Goal: Information Seeking & Learning: Learn about a topic

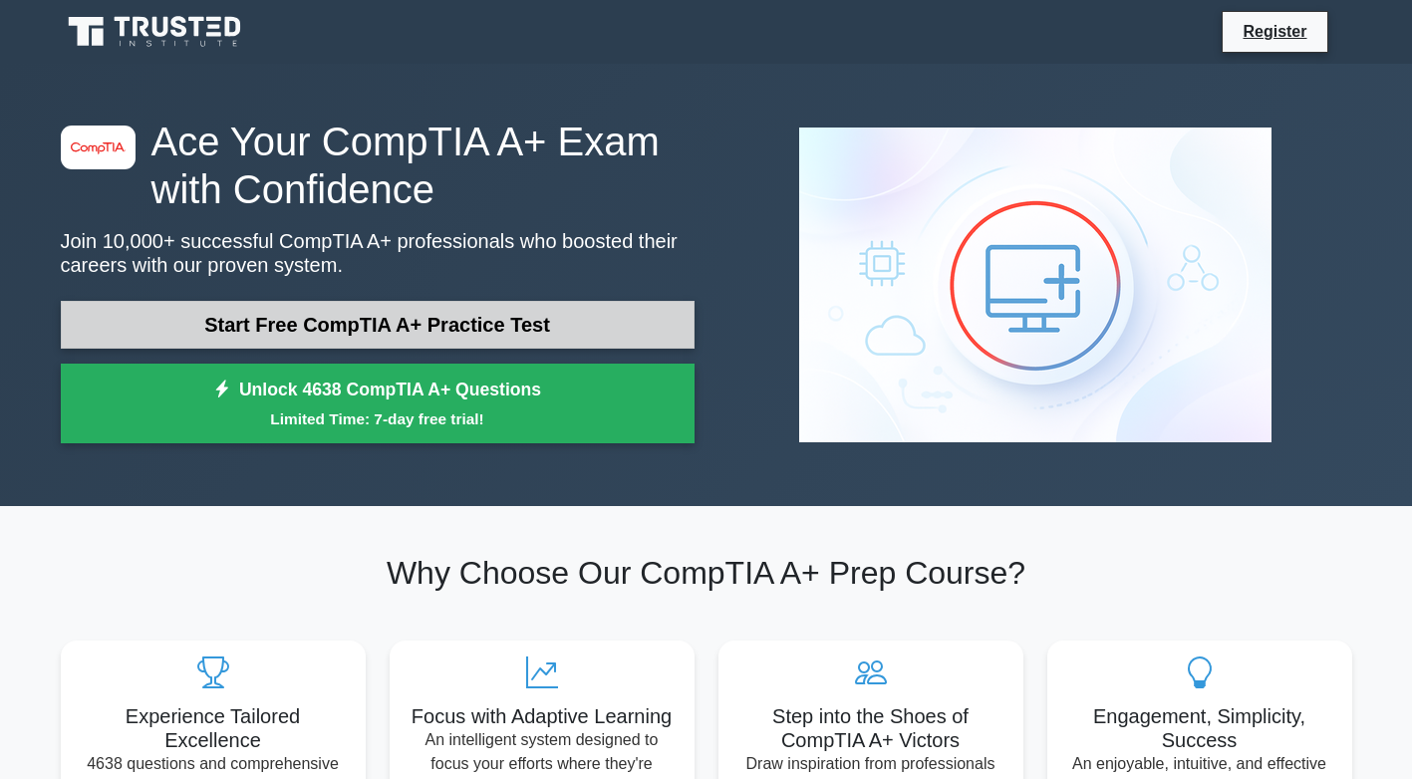
click at [599, 326] on link "Start Free CompTIA A+ Practice Test" at bounding box center [378, 325] width 634 height 48
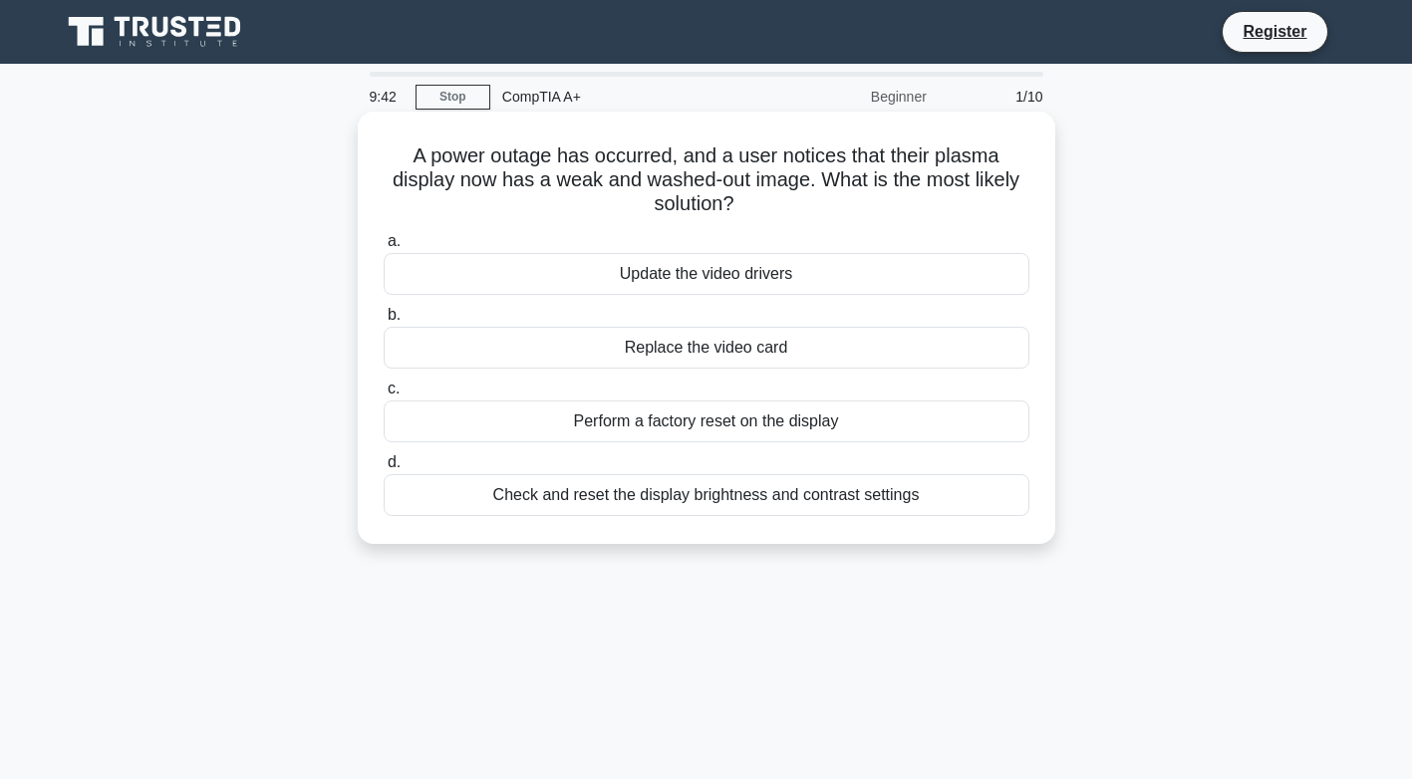
click at [605, 497] on div "Check and reset the display brightness and contrast settings" at bounding box center [707, 495] width 646 height 42
click at [384, 469] on input "d. Check and reset the display brightness and contrast settings" at bounding box center [384, 462] width 0 height 13
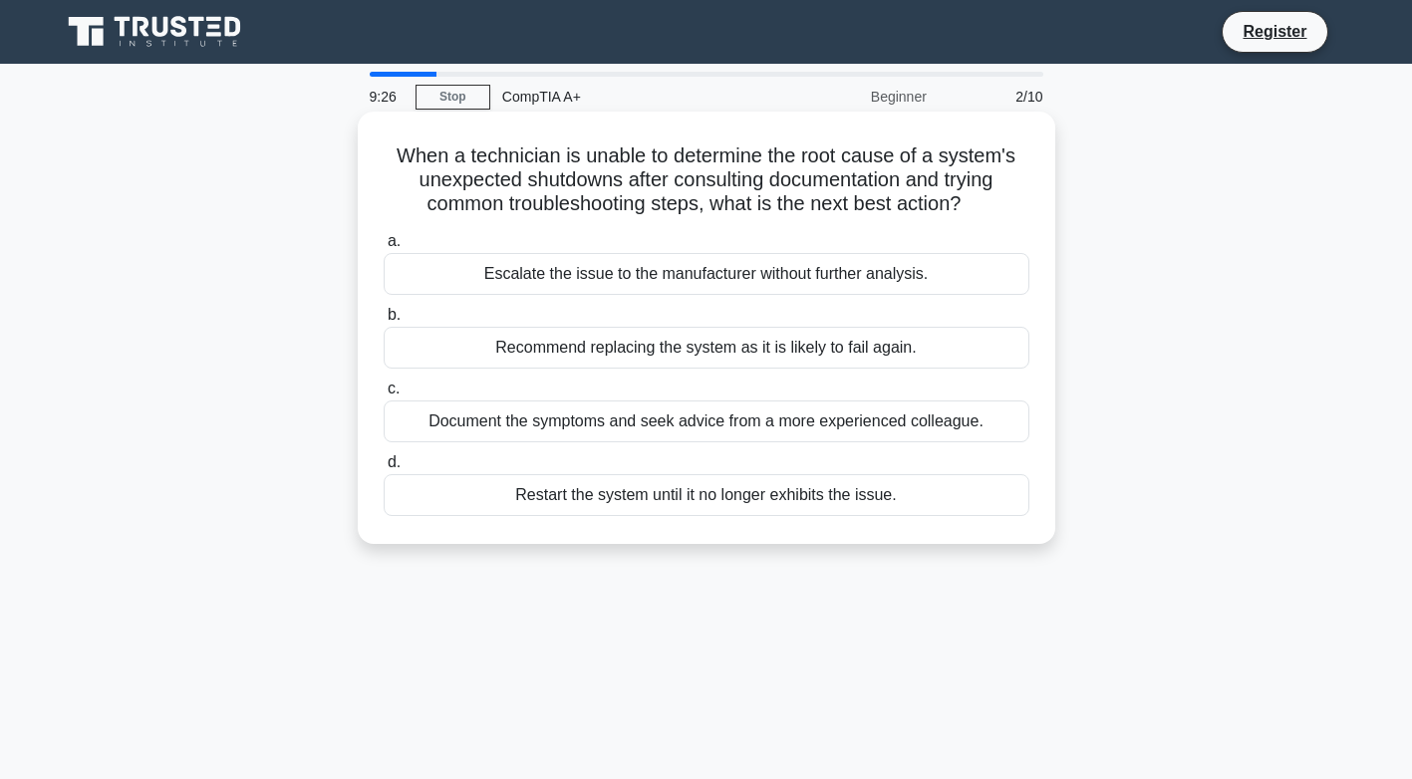
click at [494, 411] on div "Document the symptoms and seek advice from a more experienced colleague." at bounding box center [707, 422] width 646 height 42
click at [384, 396] on input "c. Document the symptoms and seek advice from a more experienced colleague." at bounding box center [384, 389] width 0 height 13
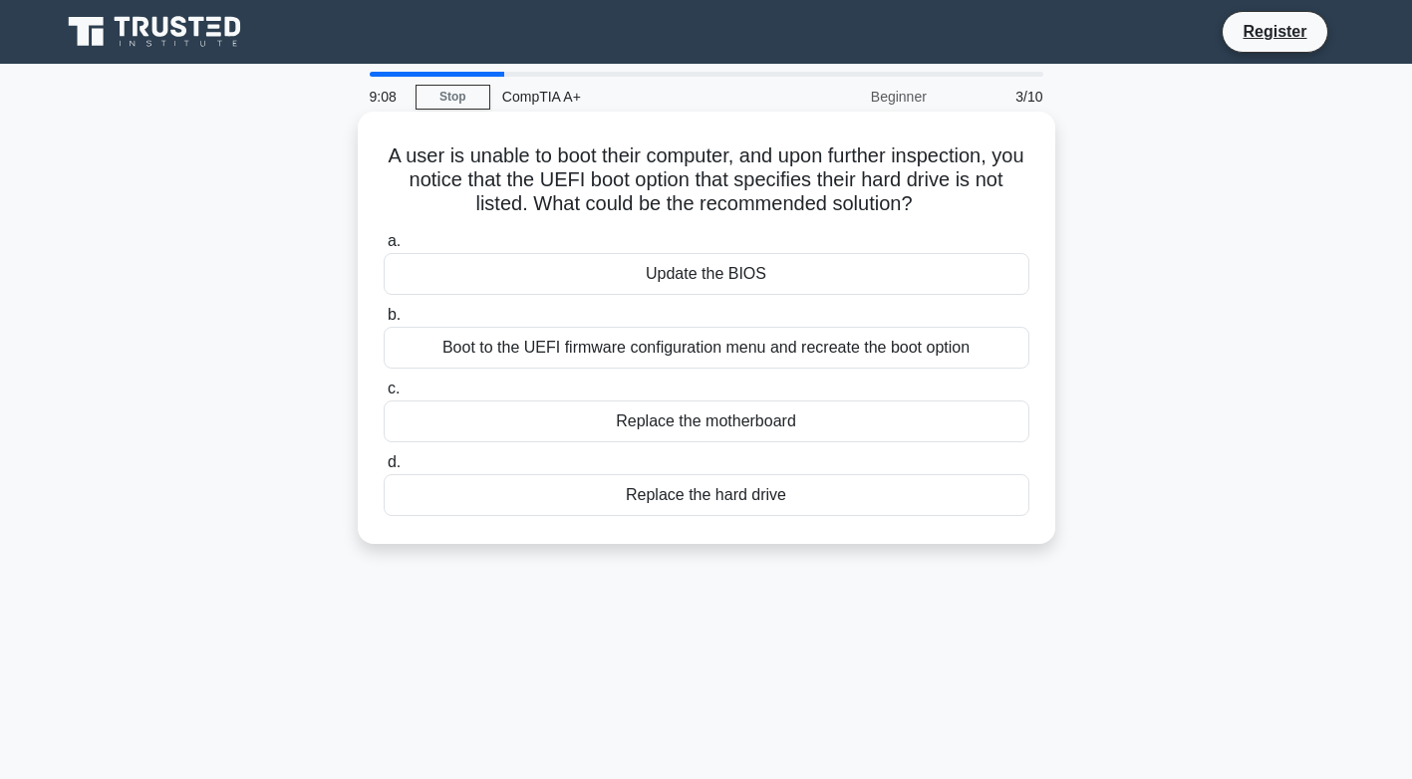
click at [513, 349] on div "Boot to the UEFI firmware configuration menu and recreate the boot option" at bounding box center [707, 348] width 646 height 42
click at [384, 322] on input "b. Boot to the UEFI firmware configuration menu and recreate the boot option" at bounding box center [384, 315] width 0 height 13
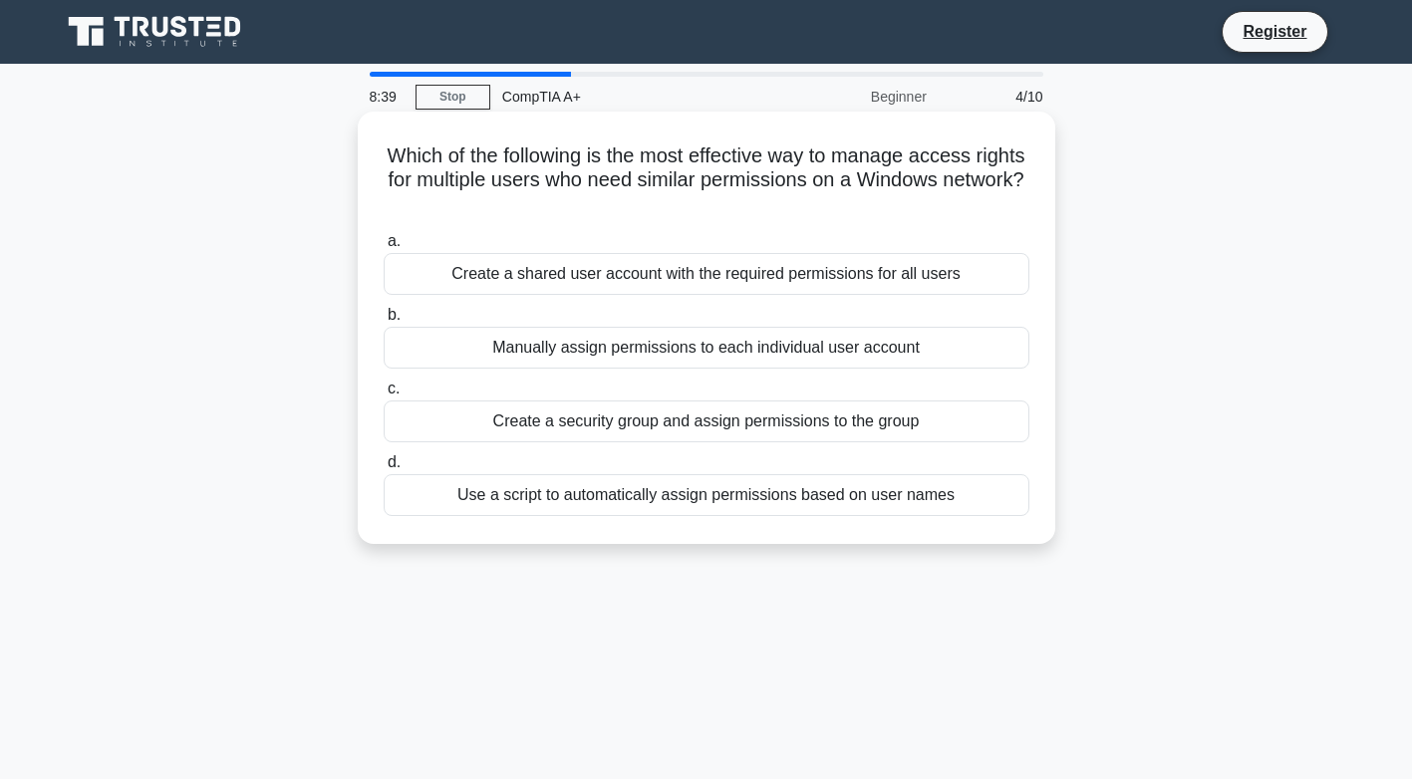
click at [555, 426] on div "Create a security group and assign permissions to the group" at bounding box center [707, 422] width 646 height 42
click at [384, 396] on input "c. Create a security group and assign permissions to the group" at bounding box center [384, 389] width 0 height 13
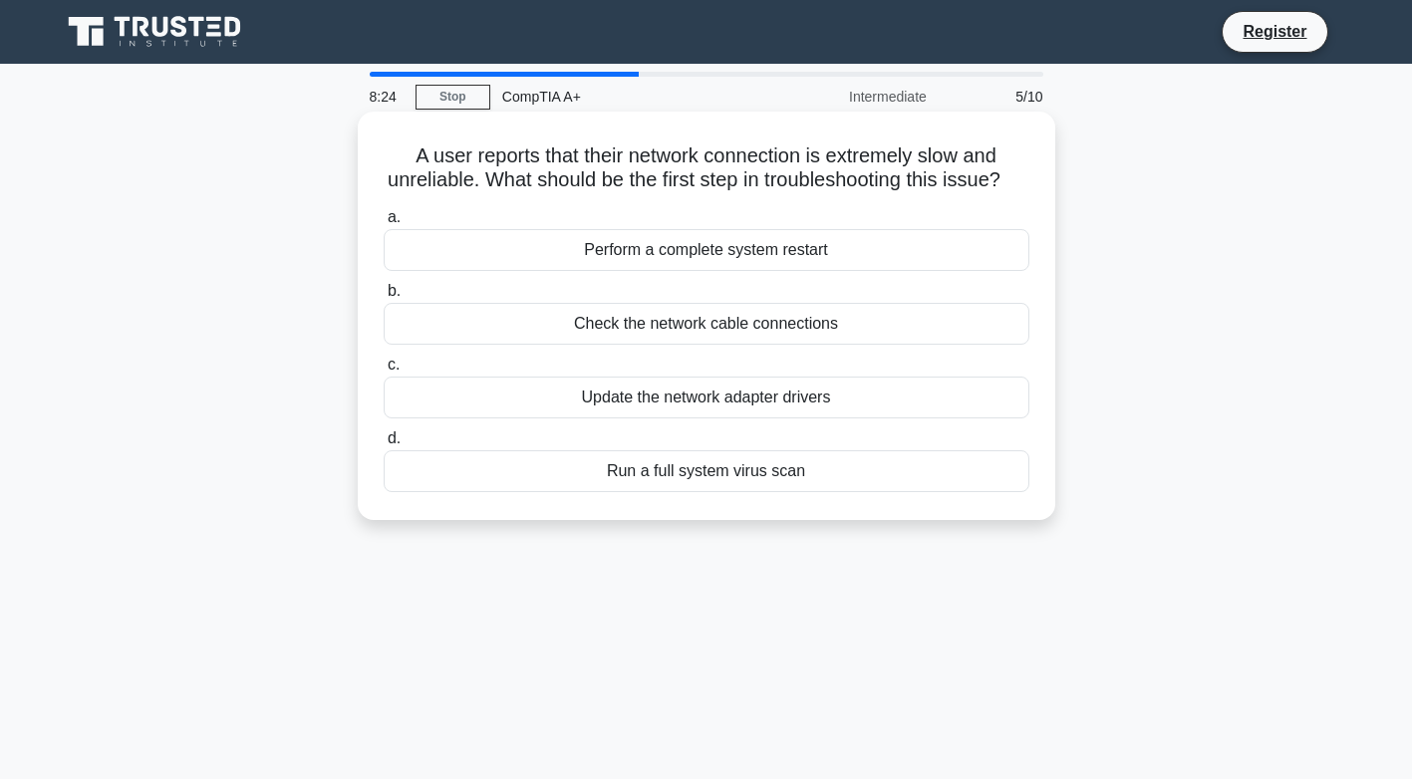
click at [566, 345] on div "Check the network cable connections" at bounding box center [707, 324] width 646 height 42
click at [384, 298] on input "b. Check the network cable connections" at bounding box center [384, 291] width 0 height 13
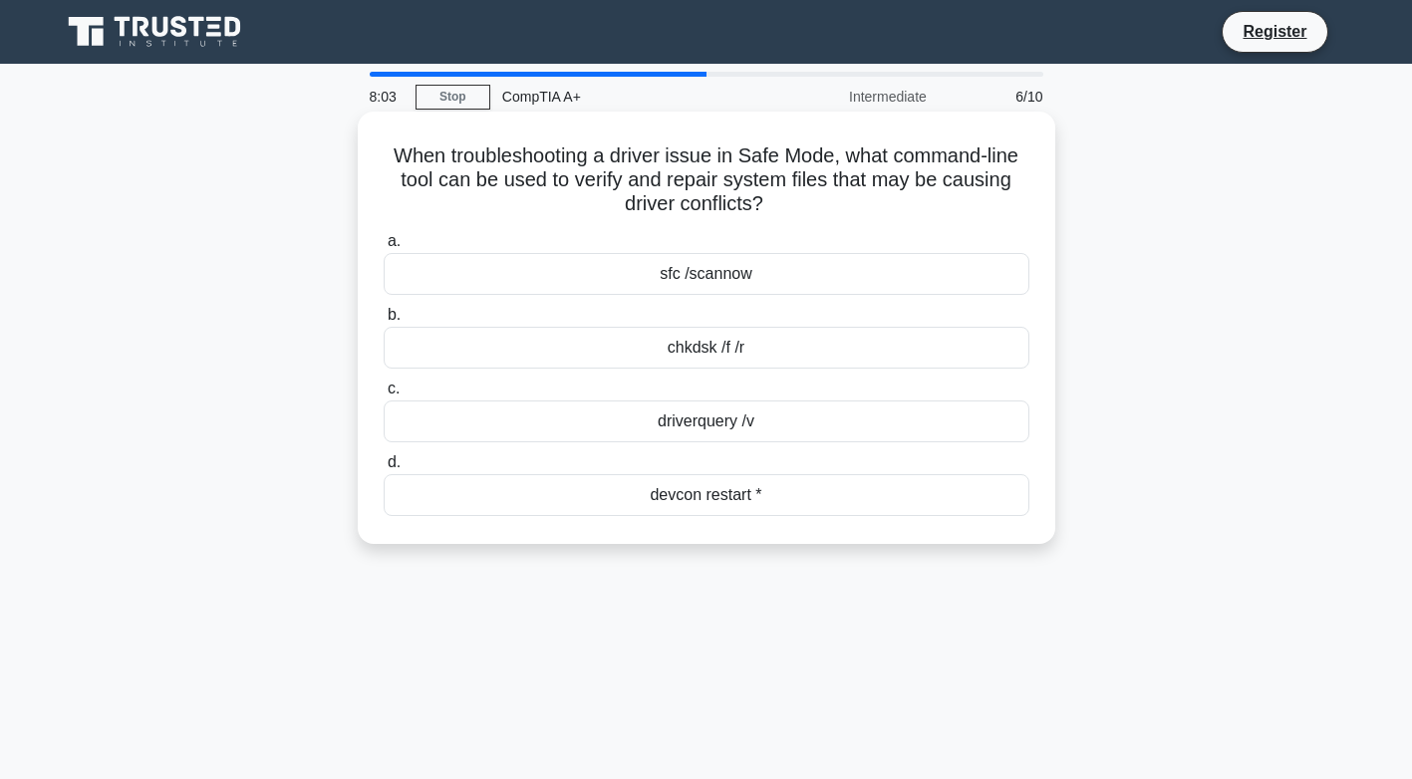
click at [665, 345] on div "chkdsk /f /r" at bounding box center [707, 348] width 646 height 42
click at [384, 322] on input "b. chkdsk /f /r" at bounding box center [384, 315] width 0 height 13
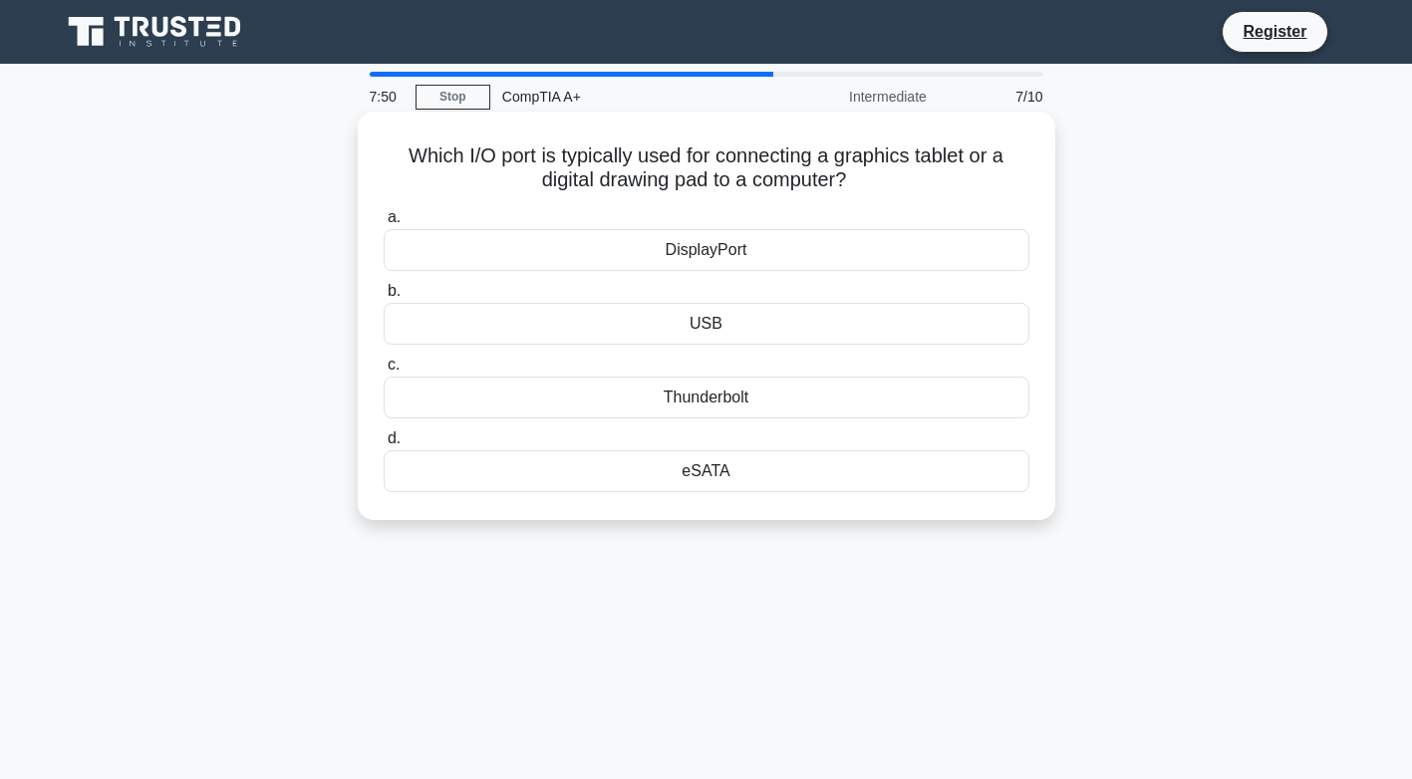
click at [630, 317] on div "USB" at bounding box center [707, 324] width 646 height 42
click at [384, 298] on input "b. USB" at bounding box center [384, 291] width 0 height 13
click at [639, 324] on div "80" at bounding box center [707, 324] width 646 height 42
click at [384, 298] on input "b. 80" at bounding box center [384, 291] width 0 height 13
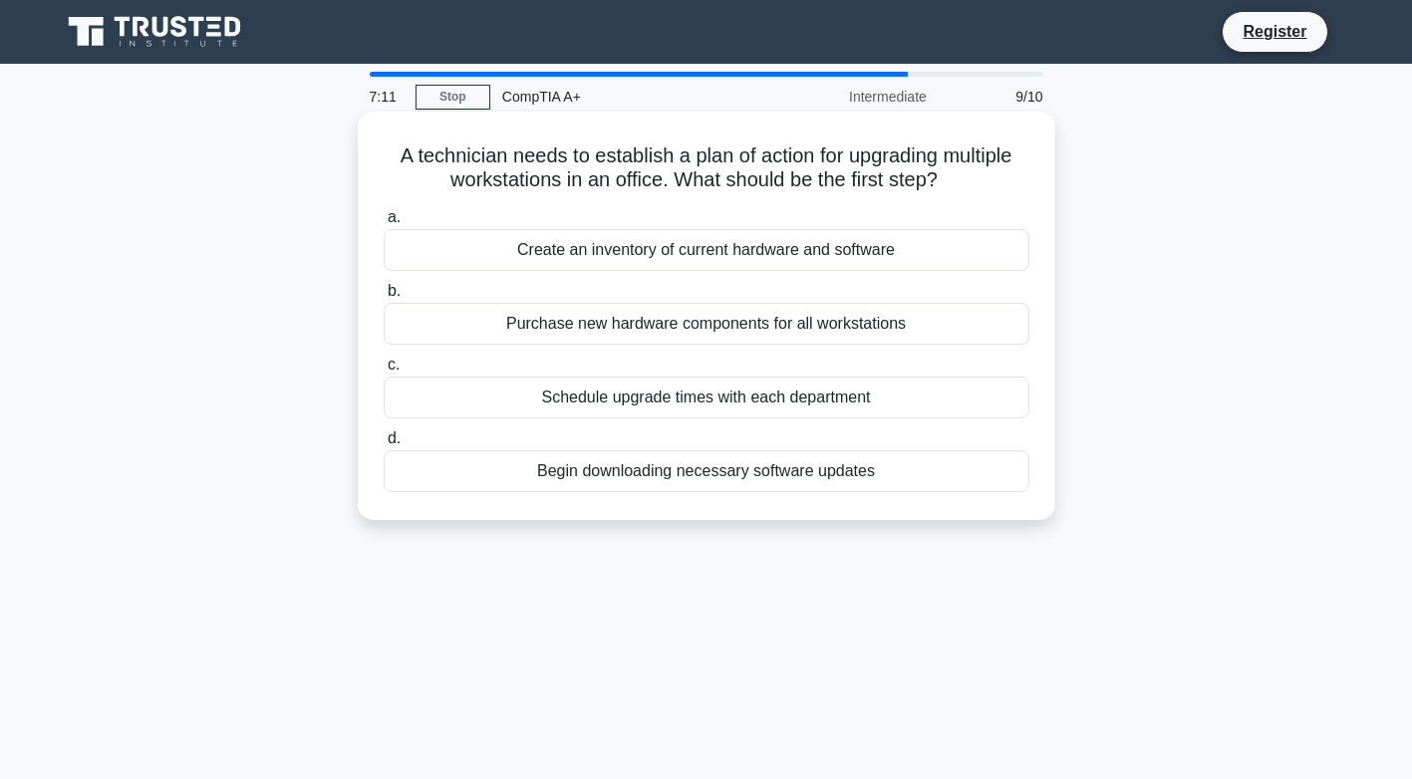
click at [589, 253] on div "Create an inventory of current hardware and software" at bounding box center [707, 250] width 646 height 42
click at [384, 224] on input "a. Create an inventory of current hardware and software" at bounding box center [384, 217] width 0 height 13
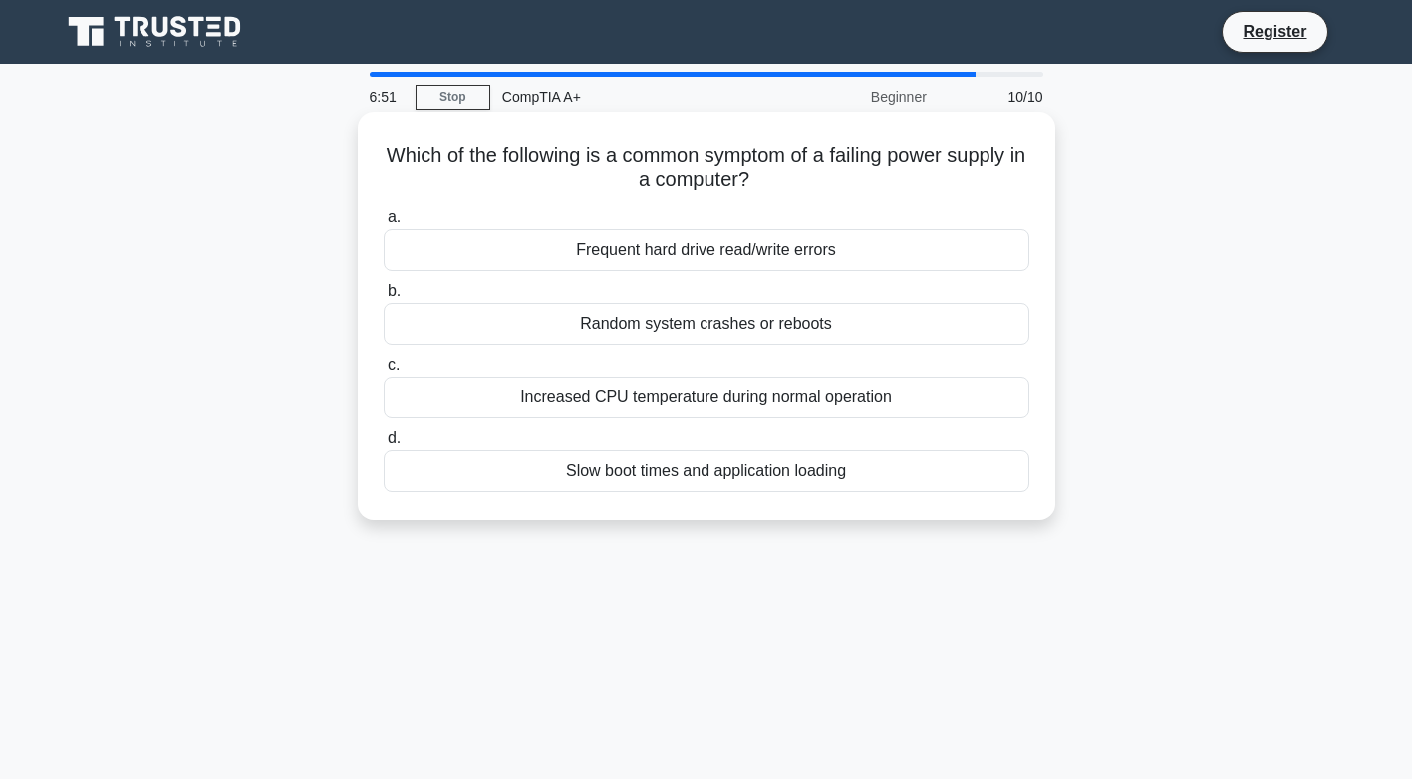
click at [556, 399] on div "Increased CPU temperature during normal operation" at bounding box center [707, 398] width 646 height 42
click at [384, 372] on input "c. Increased CPU temperature during normal operation" at bounding box center [384, 365] width 0 height 13
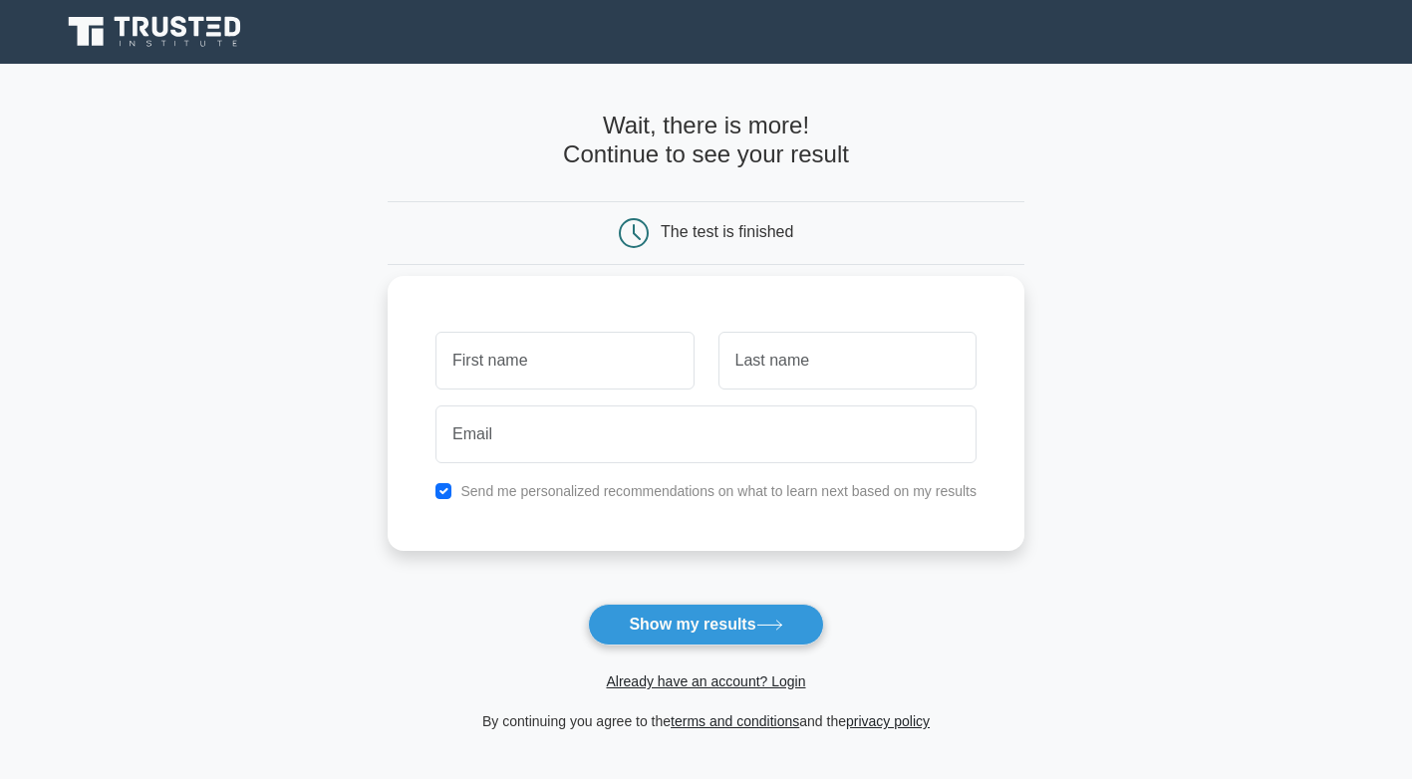
click at [532, 375] on input "text" at bounding box center [565, 361] width 258 height 58
type input "ADRIAN EANDREW"
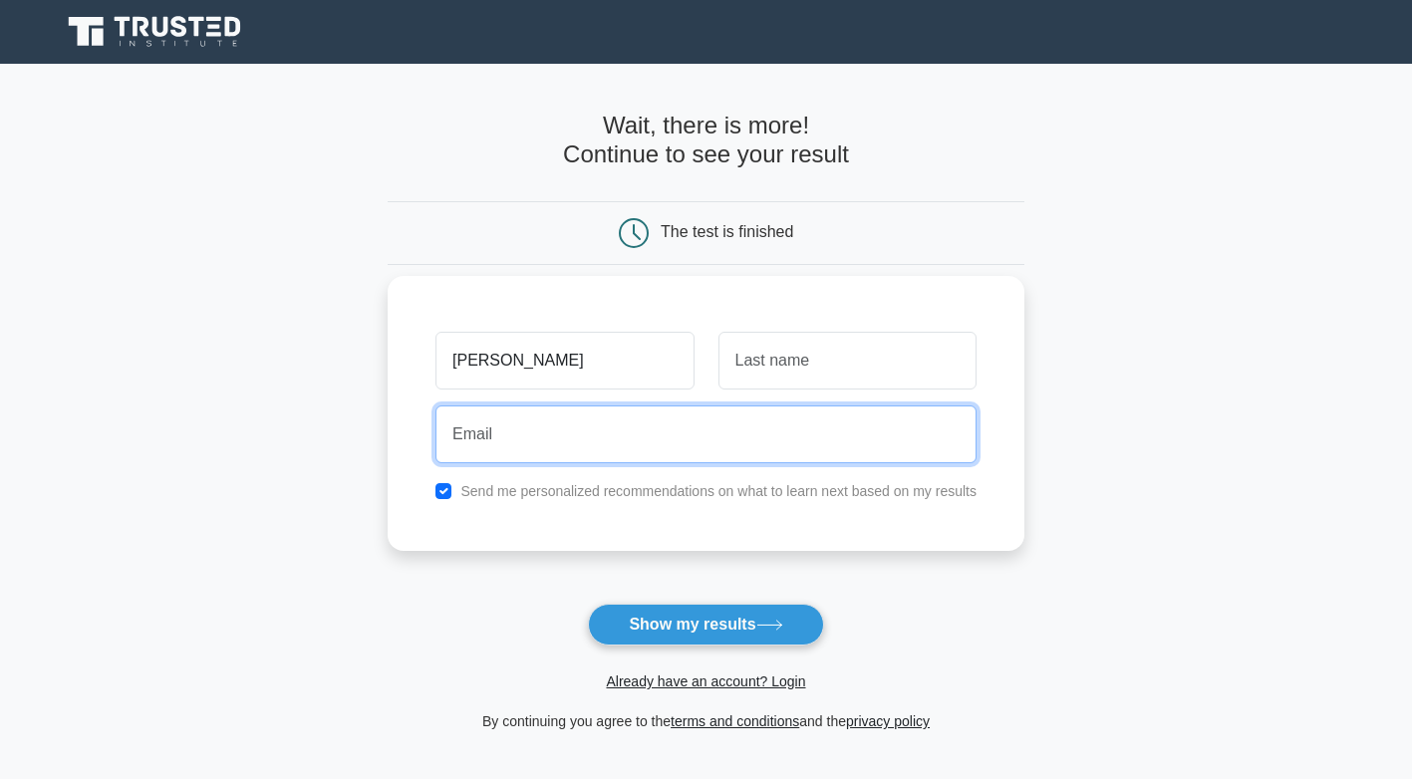
click at [545, 436] on input "email" at bounding box center [706, 435] width 541 height 58
type input "adrian.bagtas002@gmail.com"
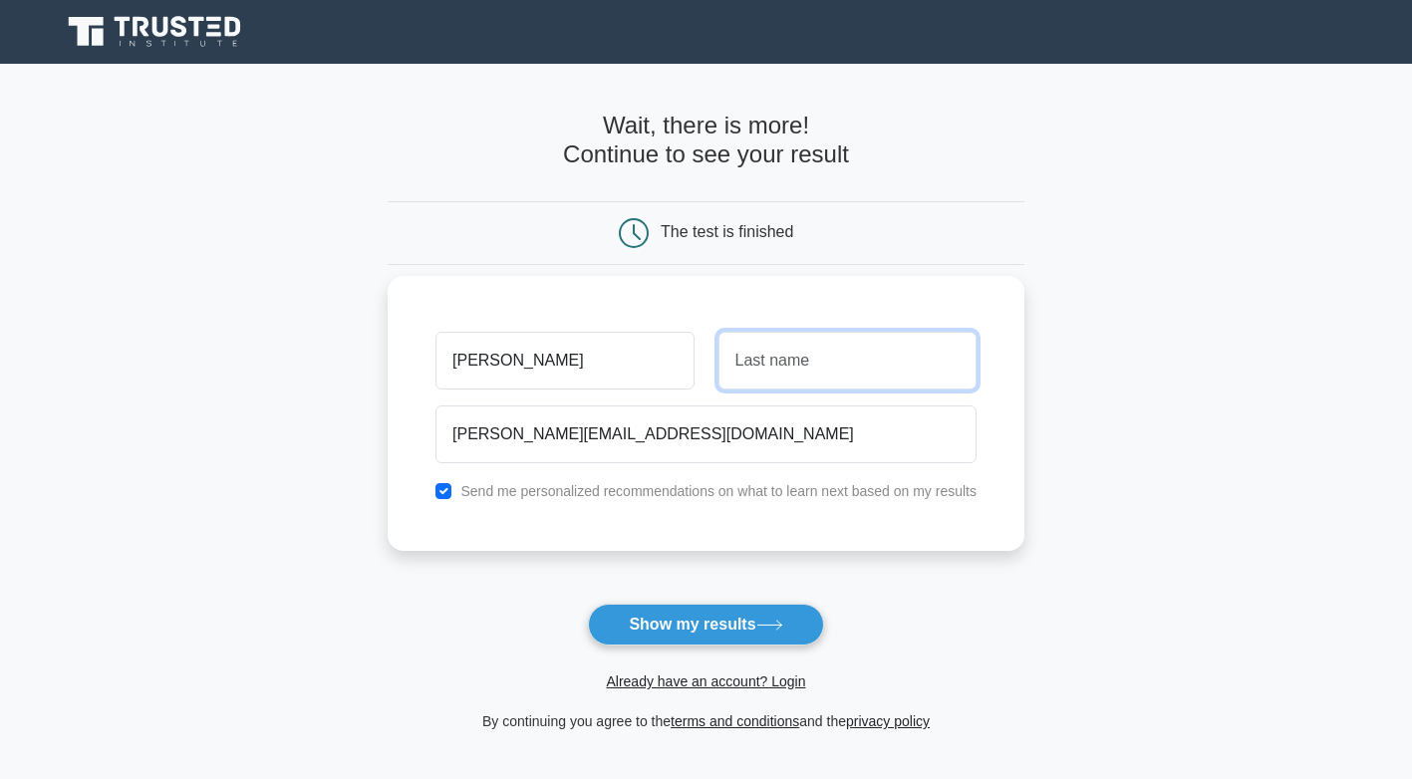
click at [799, 353] on input "text" at bounding box center [848, 361] width 258 height 58
type input "BAGTAS"
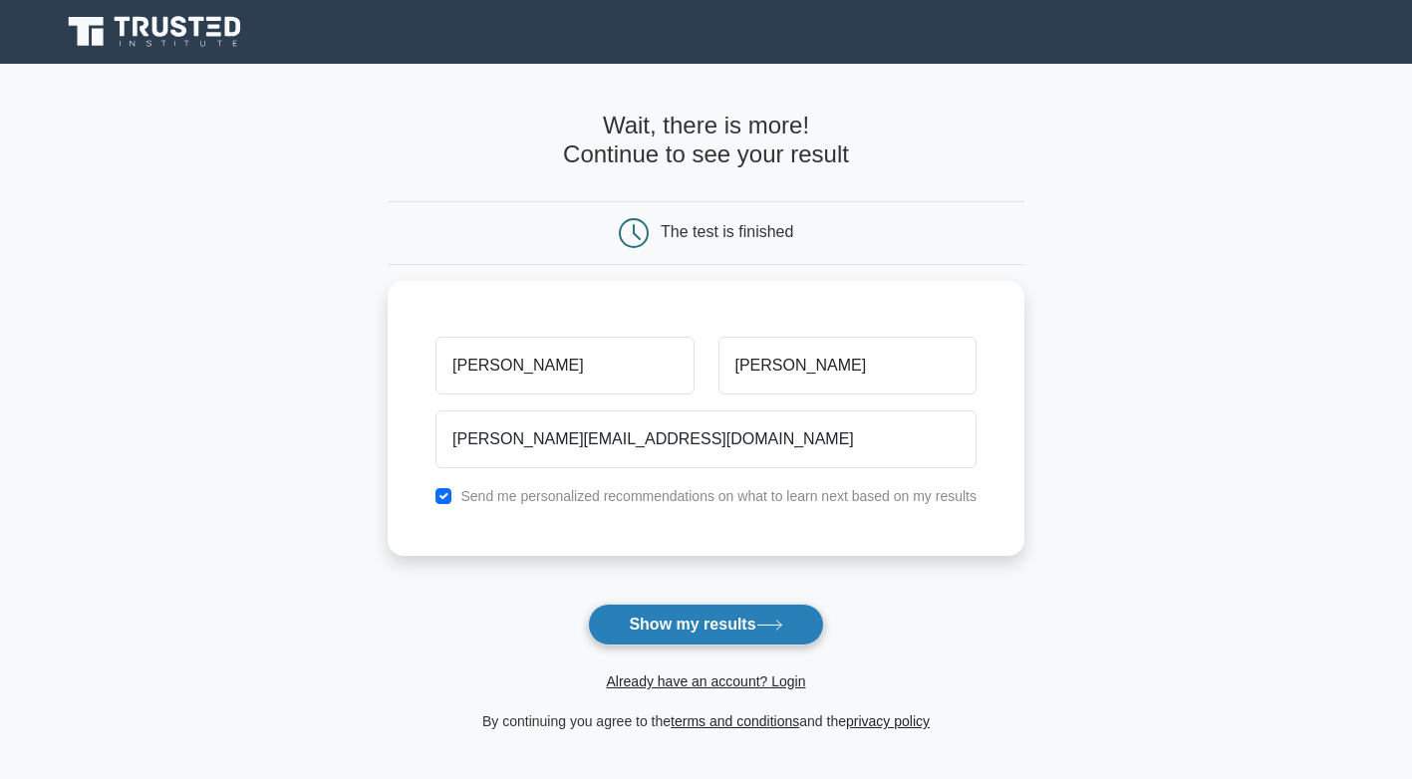
click at [718, 629] on button "Show my results" at bounding box center [705, 625] width 235 height 42
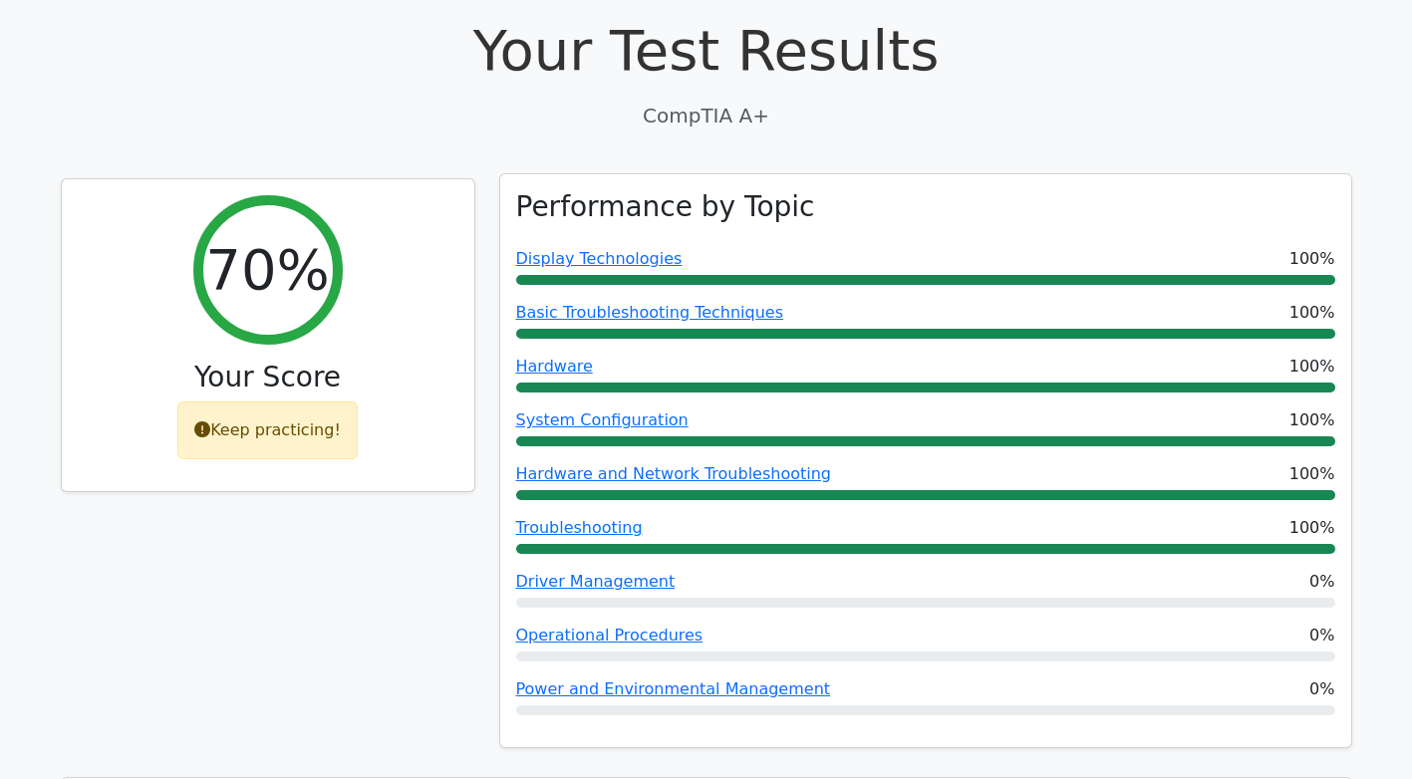
scroll to position [598, 0]
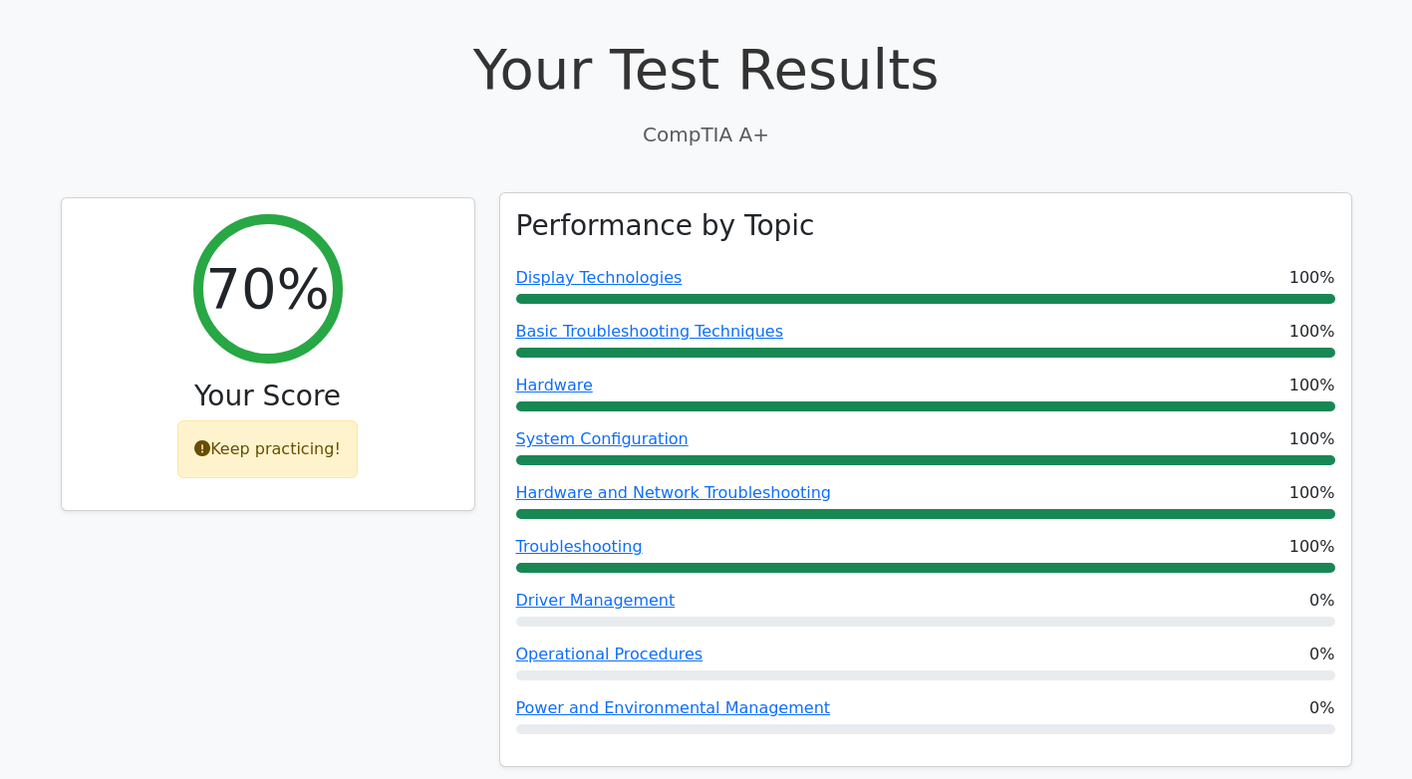
click at [775, 697] on div "Power and Environmental Management 0%" at bounding box center [925, 716] width 819 height 38
click at [774, 699] on link "Power and Environmental Management" at bounding box center [673, 708] width 315 height 19
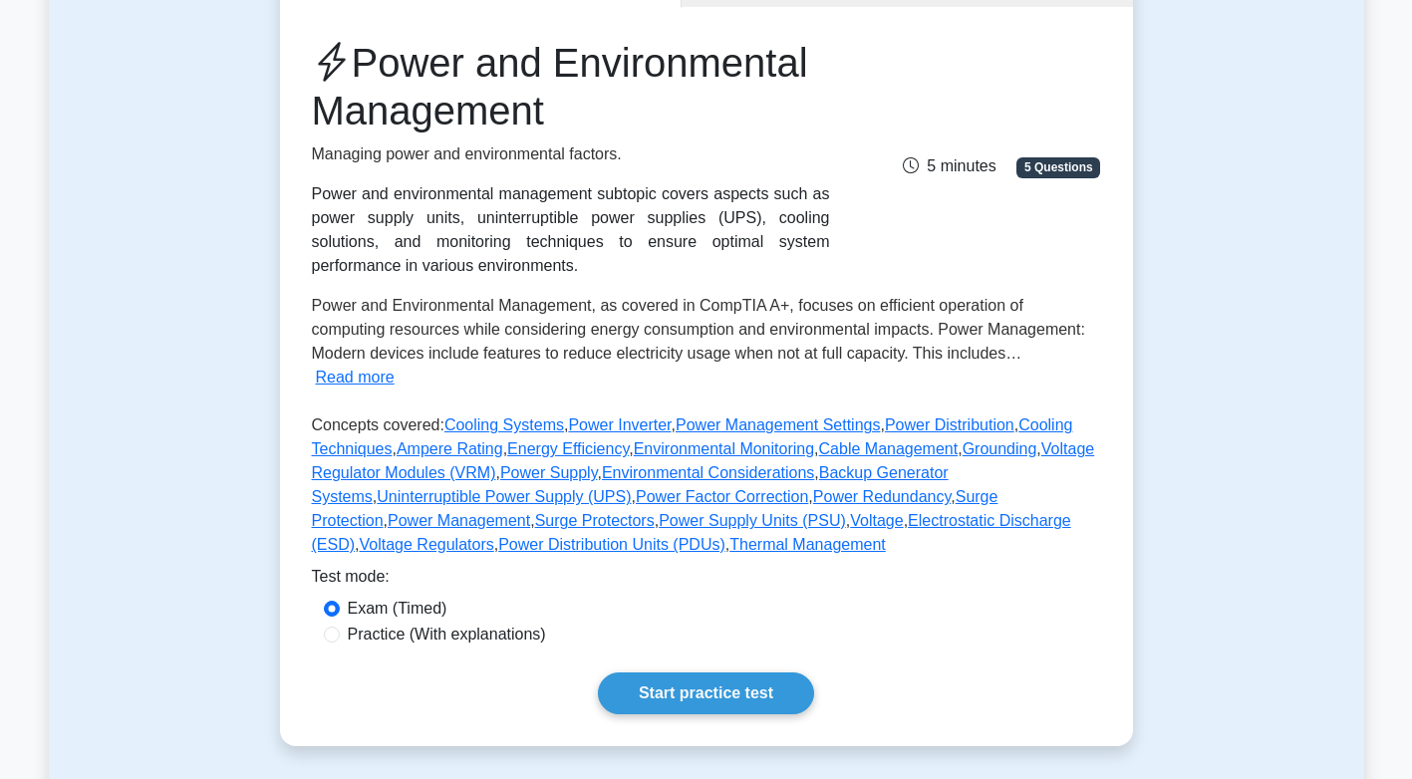
scroll to position [399, 0]
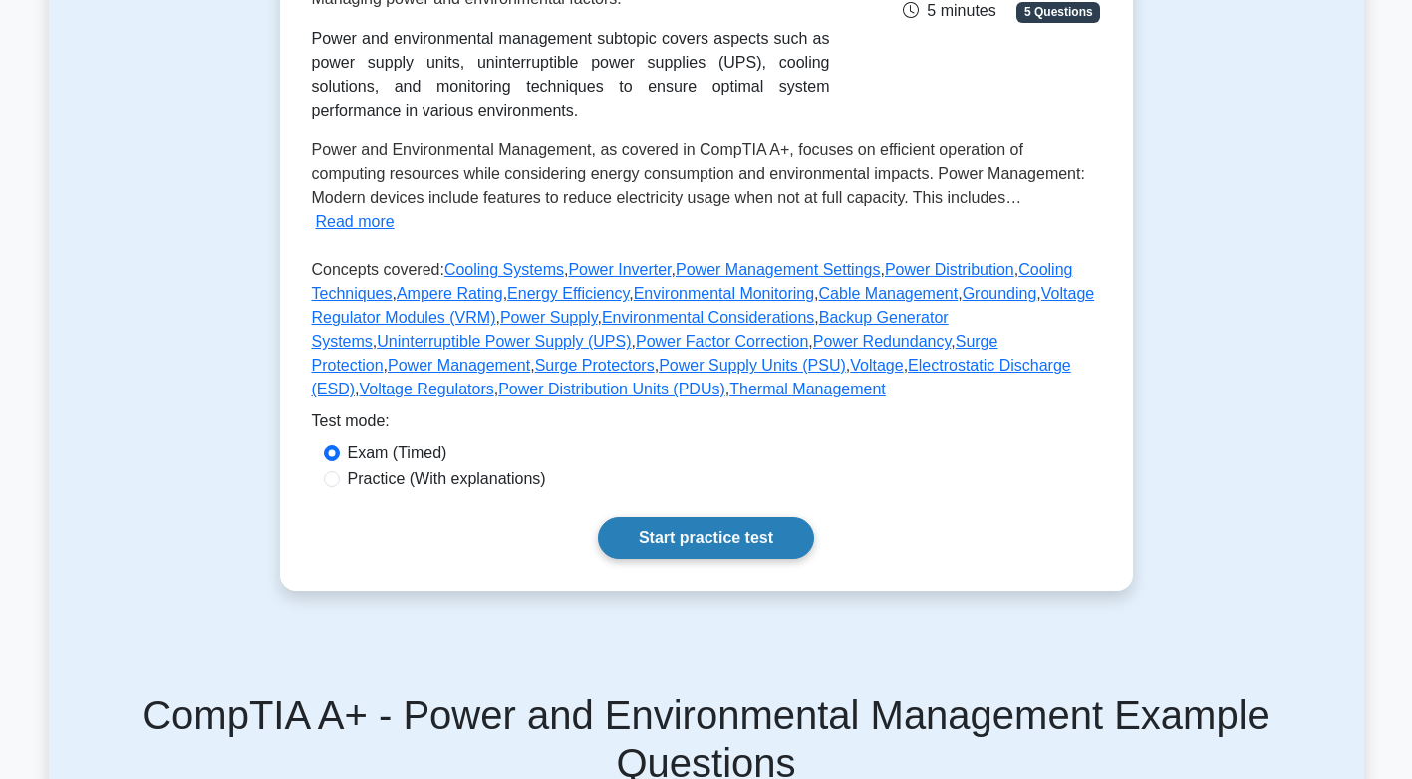
click at [715, 518] on link "Start practice test" at bounding box center [706, 538] width 216 height 42
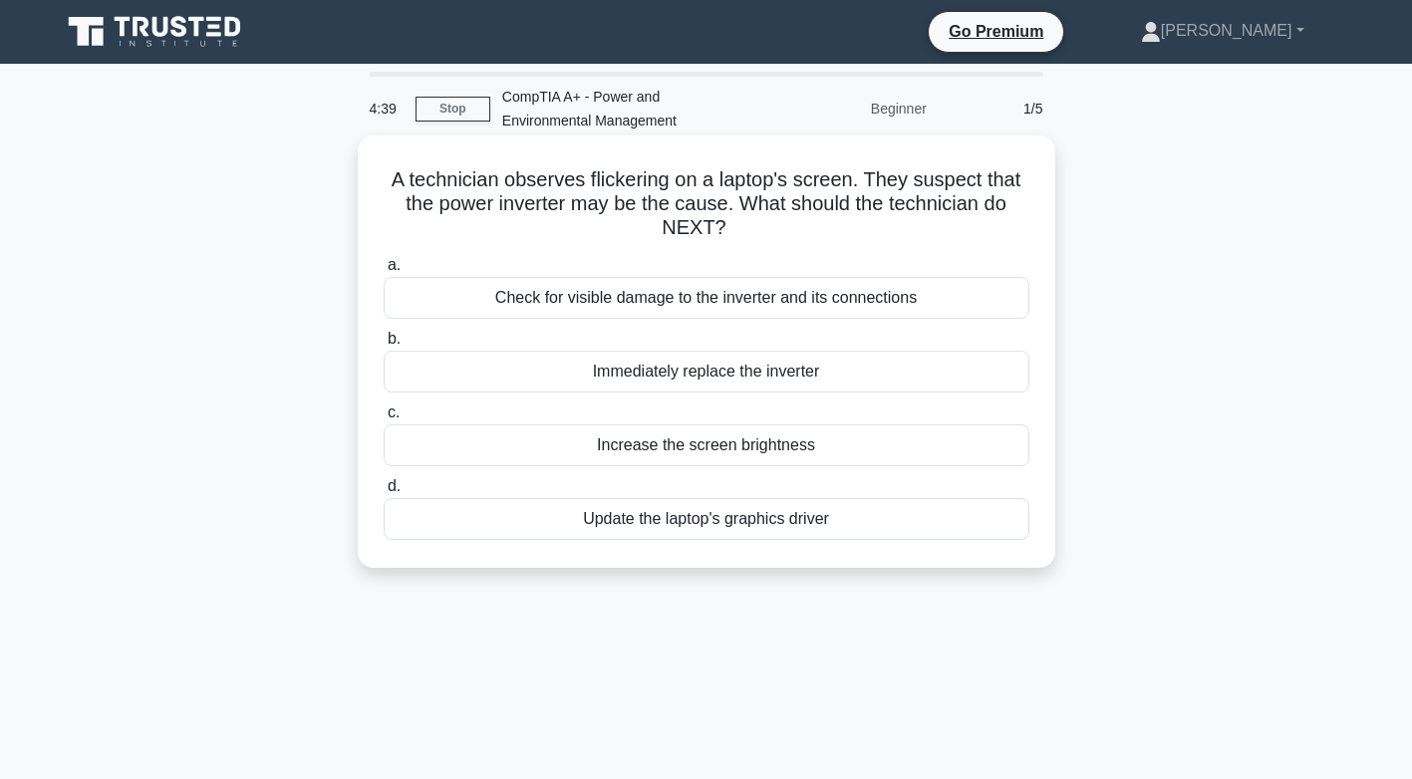
click at [648, 302] on div "Check for visible damage to the inverter and its connections" at bounding box center [707, 298] width 646 height 42
click at [384, 272] on input "a. Check for visible damage to the inverter and its connections" at bounding box center [384, 265] width 0 height 13
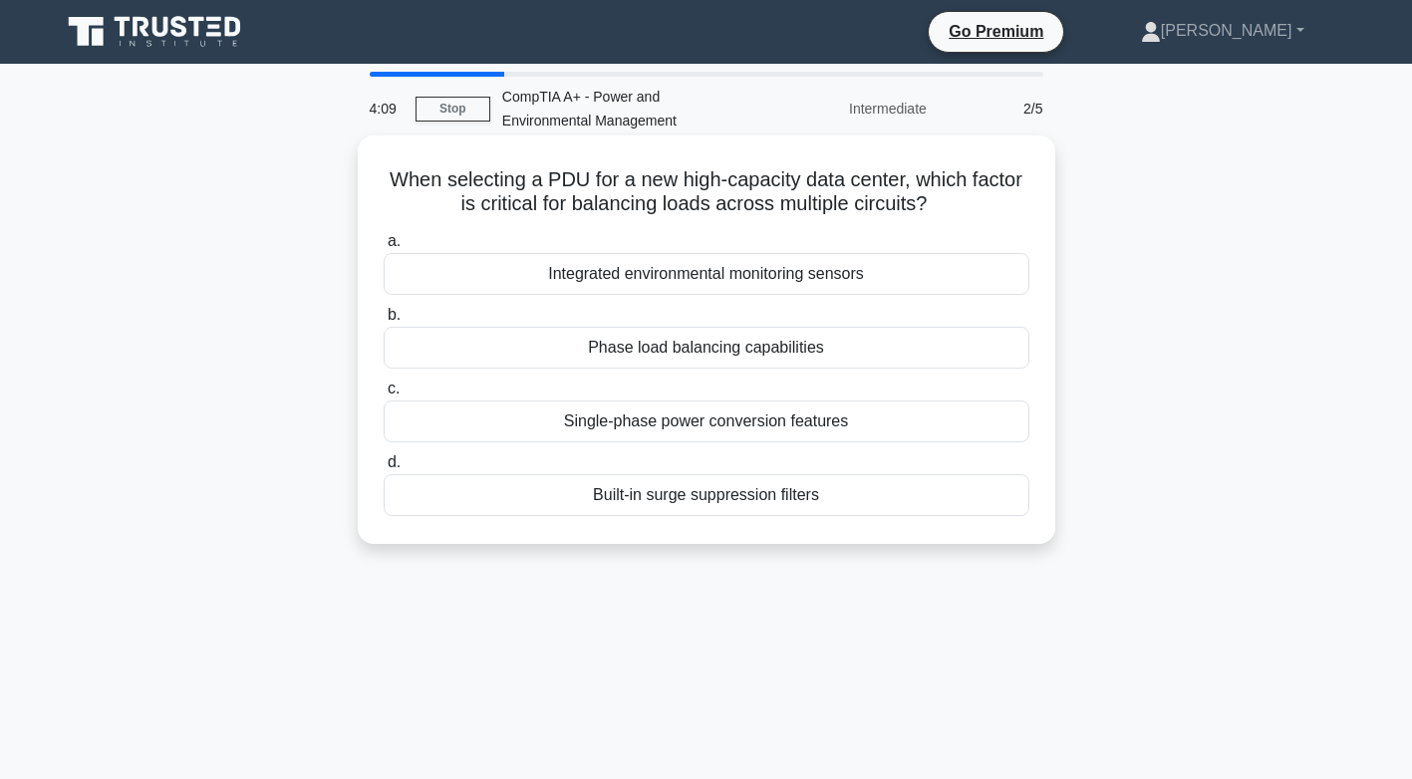
click at [603, 341] on div "Phase load balancing capabilities" at bounding box center [707, 348] width 646 height 42
click at [384, 322] on input "b. Phase load balancing capabilities" at bounding box center [384, 315] width 0 height 13
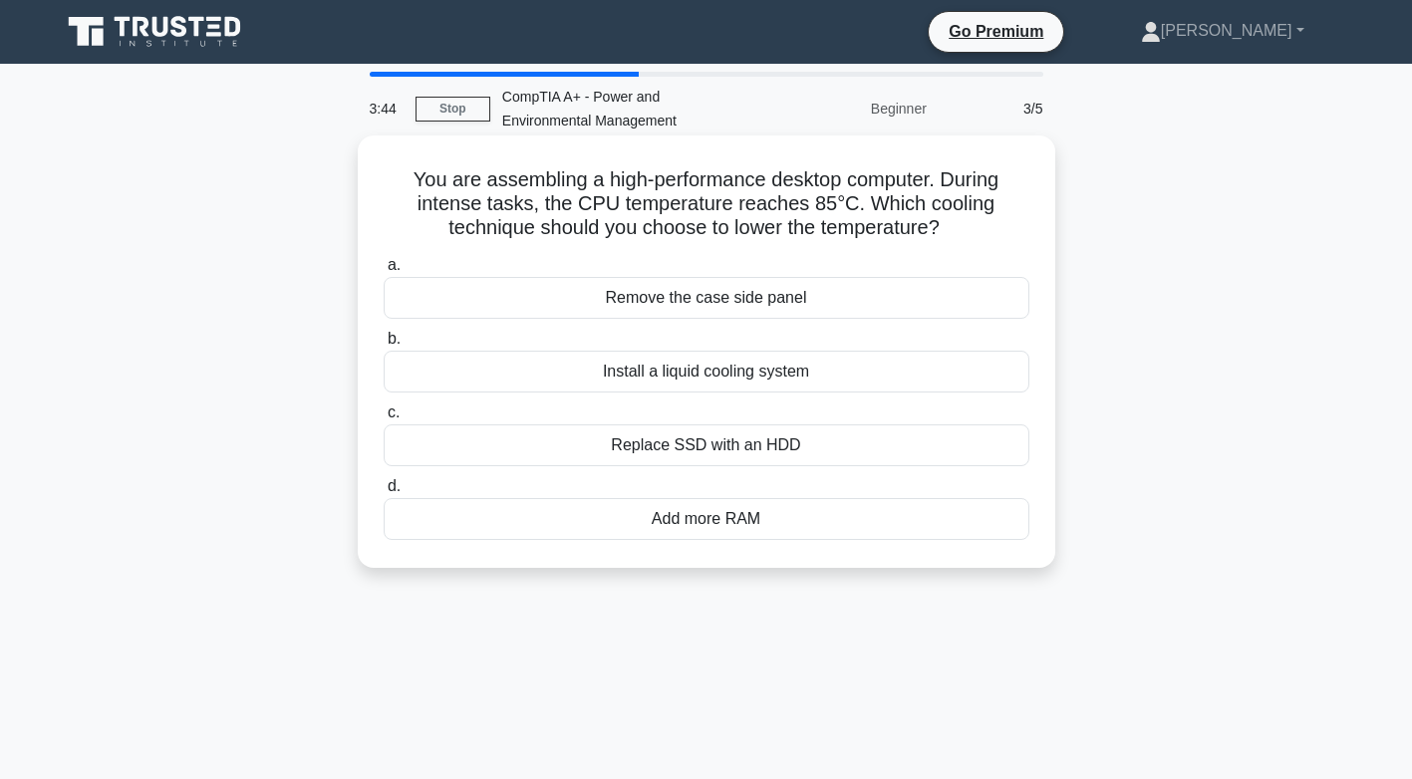
click at [650, 373] on div "Install a liquid cooling system" at bounding box center [707, 372] width 646 height 42
click at [384, 346] on input "b. Install a liquid cooling system" at bounding box center [384, 339] width 0 height 13
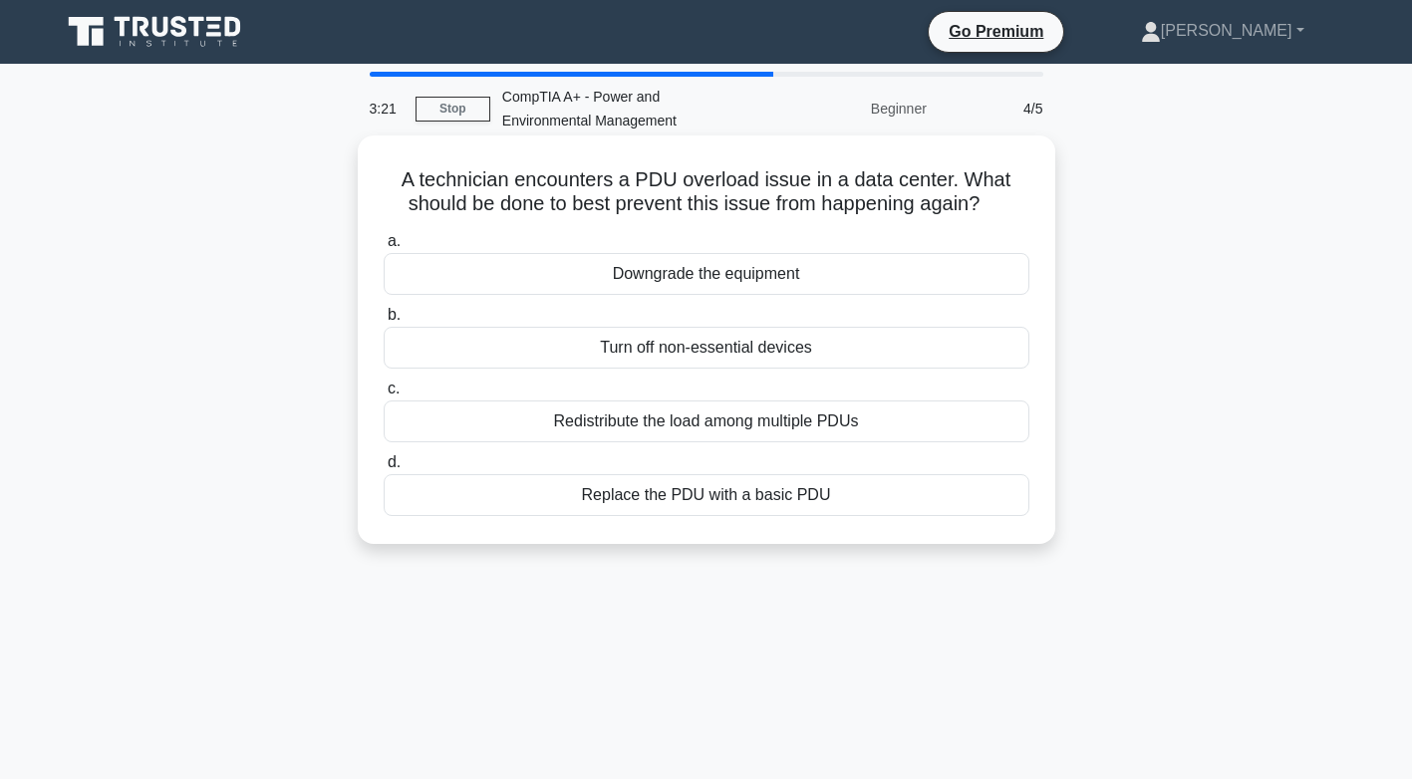
click at [615, 426] on div "Redistribute the load among multiple PDUs" at bounding box center [707, 422] width 646 height 42
click at [384, 396] on input "c. Redistribute the load among multiple PDUs" at bounding box center [384, 389] width 0 height 13
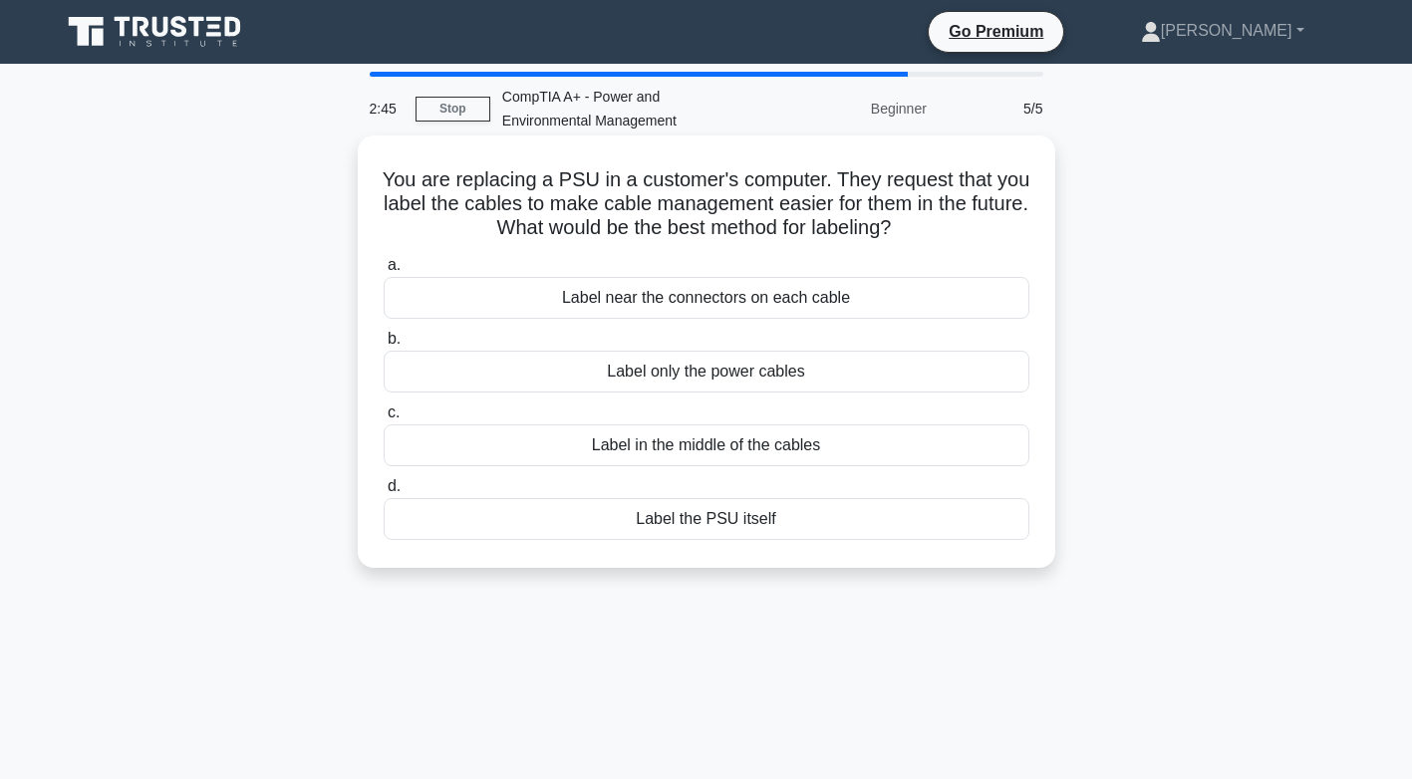
click at [674, 453] on div "Label in the middle of the cables" at bounding box center [707, 446] width 646 height 42
click at [384, 420] on input "c. Label in the middle of the cables" at bounding box center [384, 413] width 0 height 13
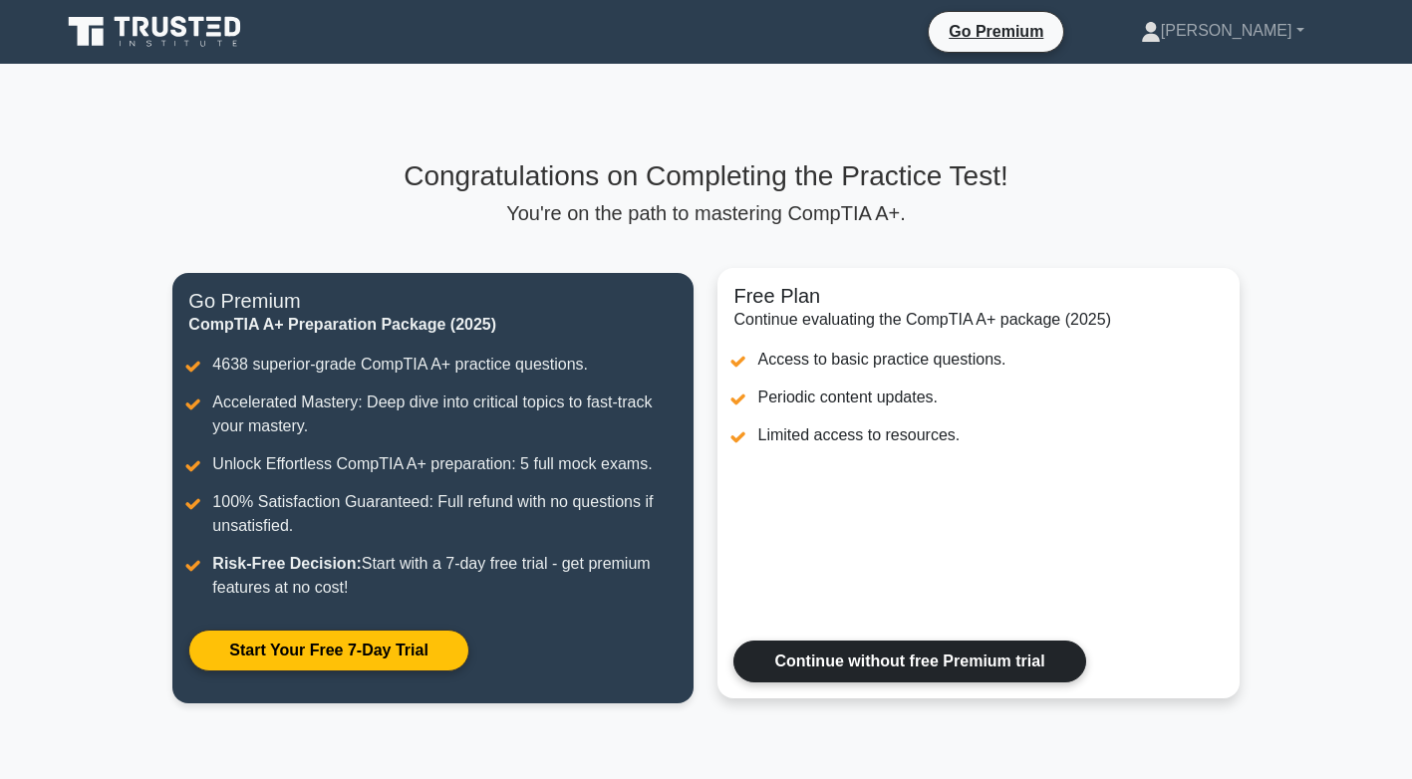
click at [814, 661] on link "Continue without free Premium trial" at bounding box center [910, 662] width 352 height 42
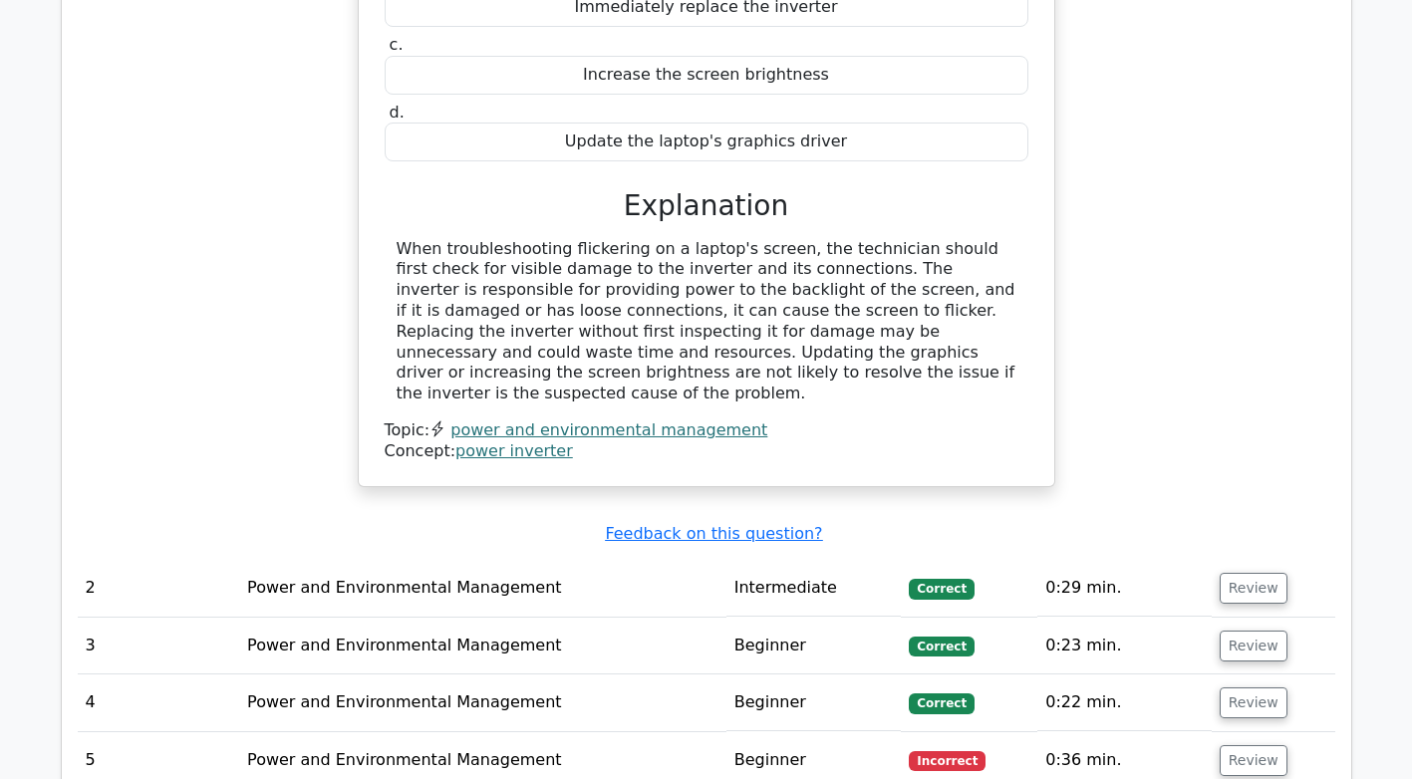
scroll to position [1993, 0]
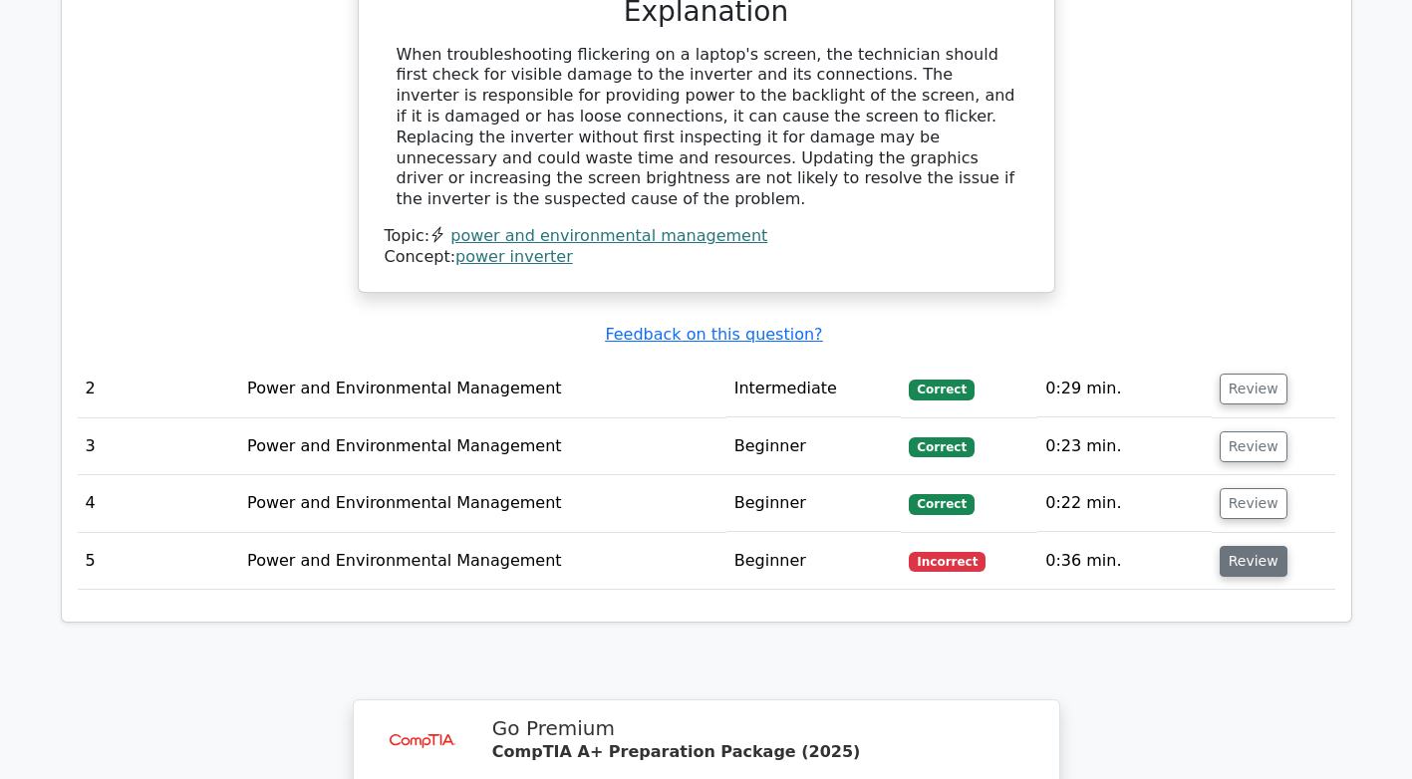
click at [1252, 546] on button "Review" at bounding box center [1254, 561] width 68 height 31
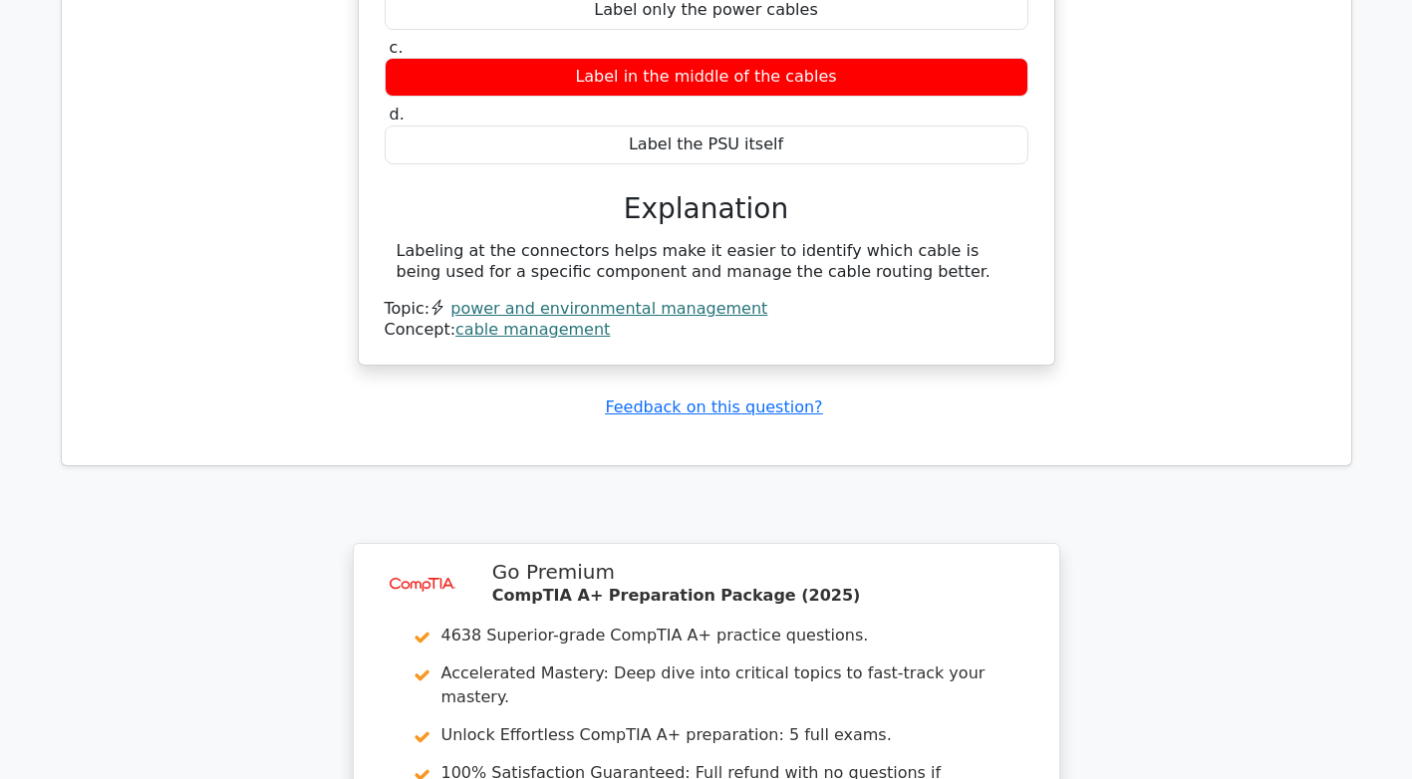
scroll to position [2791, 0]
